Goal: Transaction & Acquisition: Purchase product/service

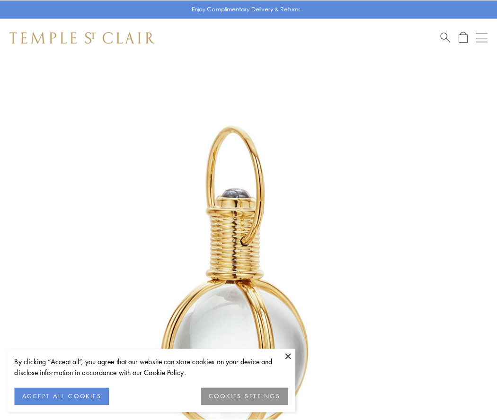
scroll to position [247, 0]
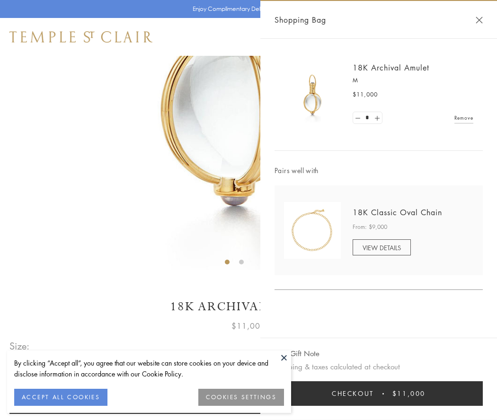
click at [378, 394] on button "Checkout $11,000" at bounding box center [378, 393] width 208 height 25
